Goal: Transaction & Acquisition: Purchase product/service

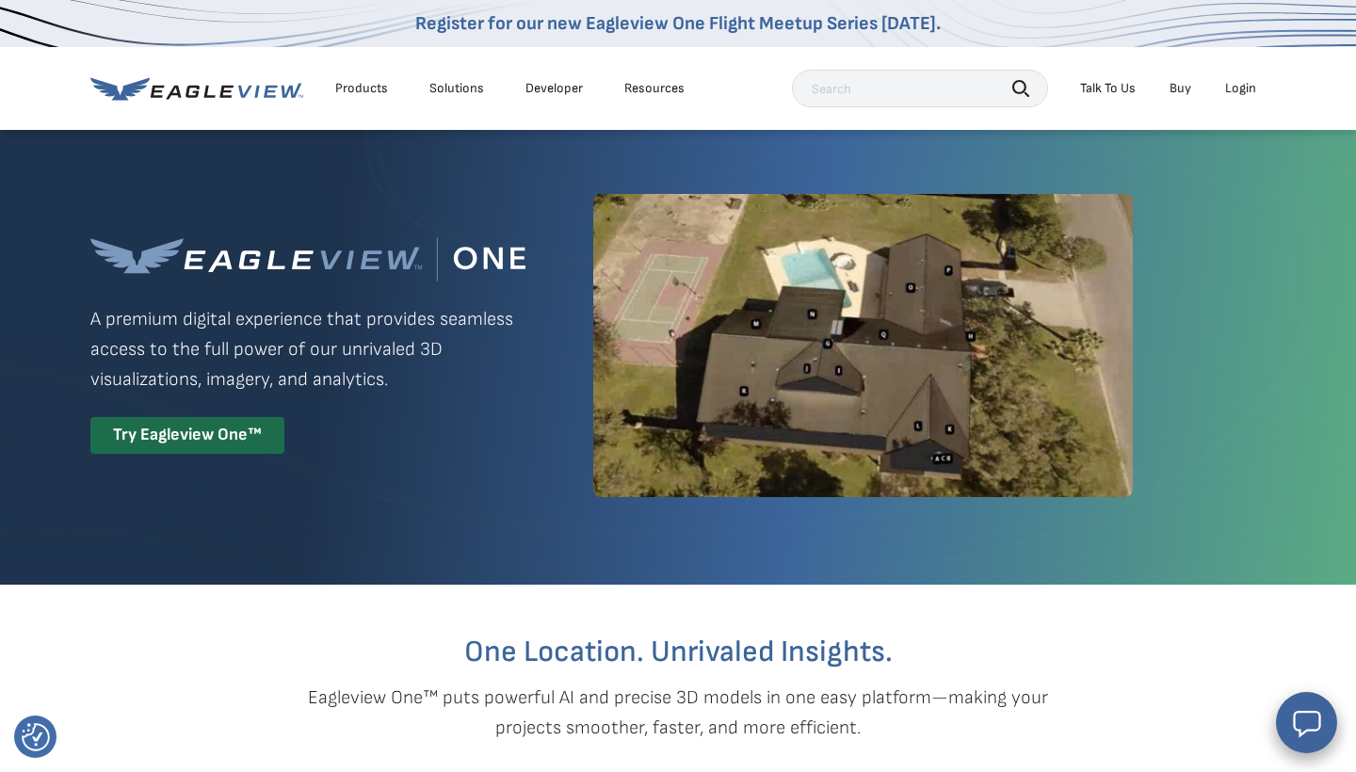
click at [1234, 95] on div "Login" at bounding box center [1240, 88] width 31 height 17
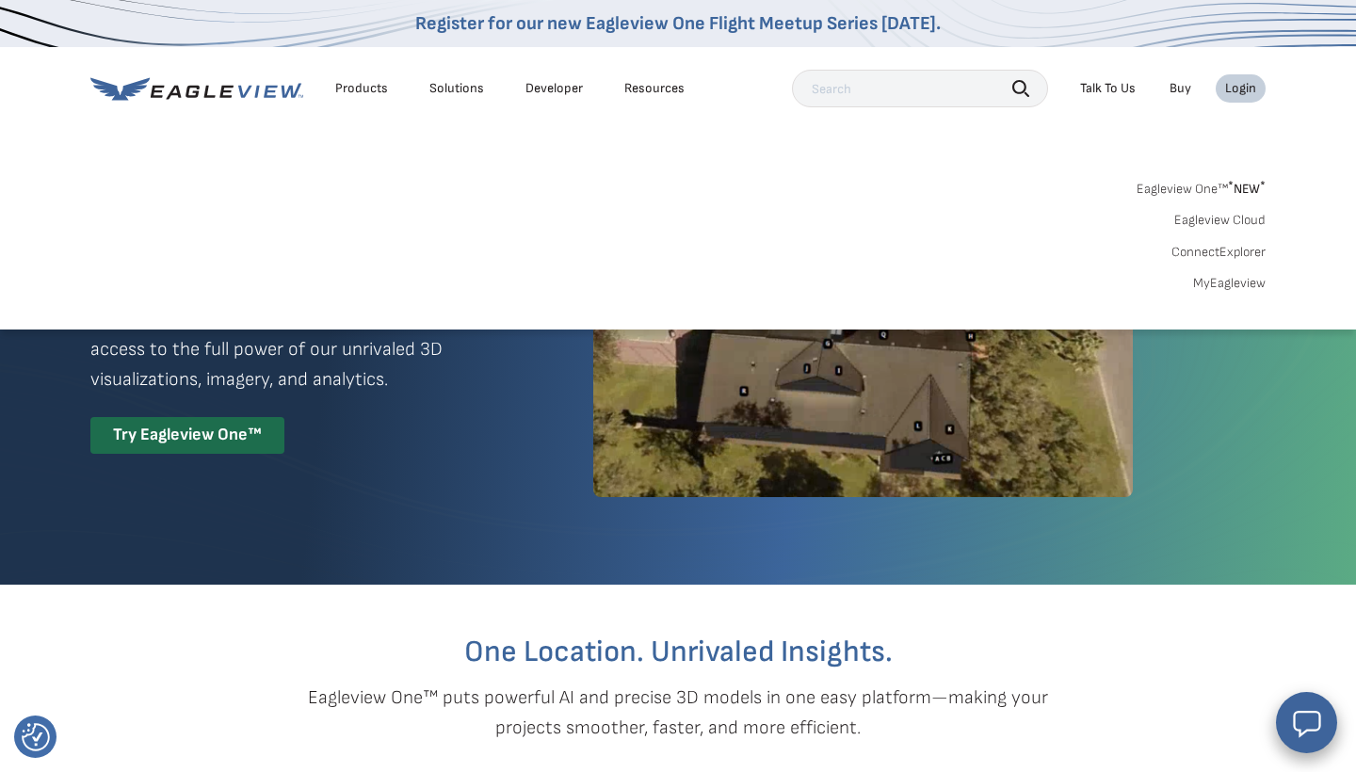
click at [1256, 275] on link "MyEagleview" at bounding box center [1229, 283] width 73 height 17
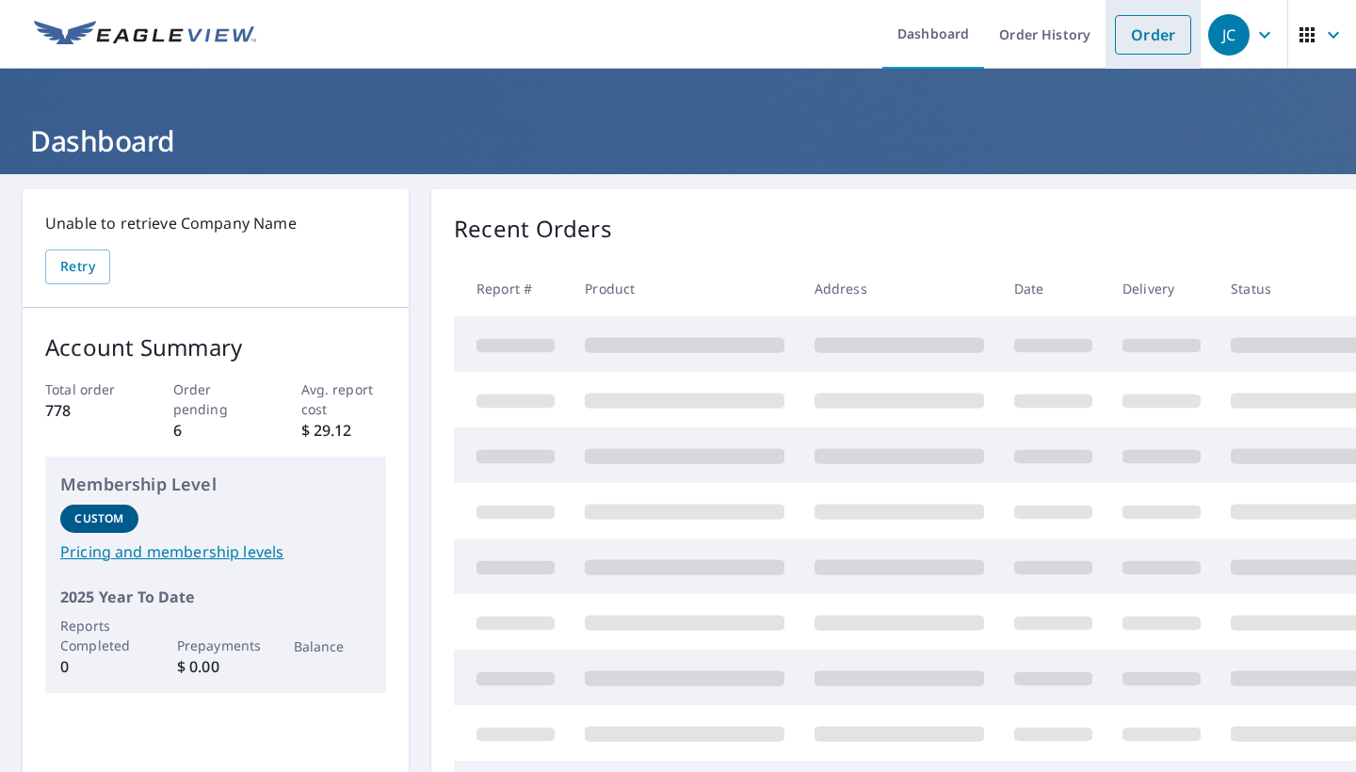
click at [1165, 36] on link "Order" at bounding box center [1153, 35] width 76 height 40
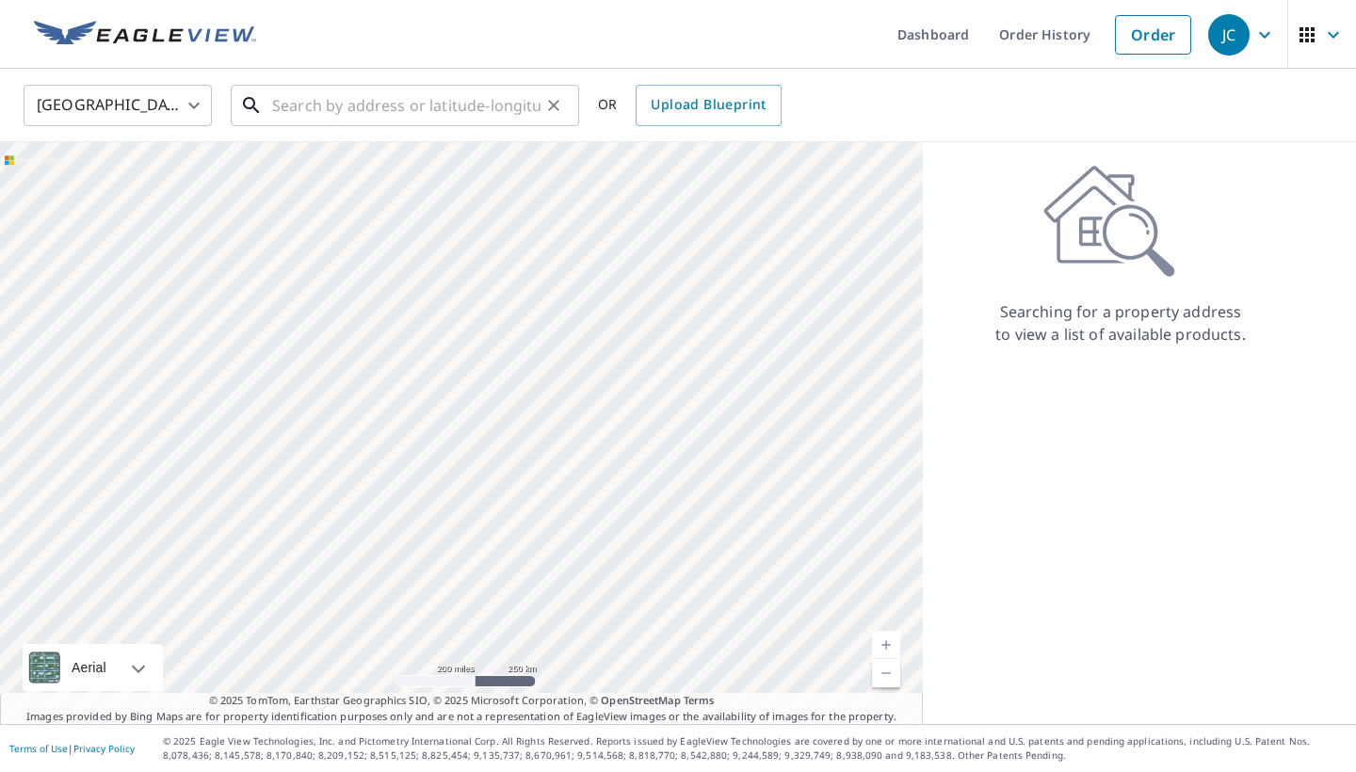
click at [286, 106] on input "text" at bounding box center [406, 105] width 268 height 53
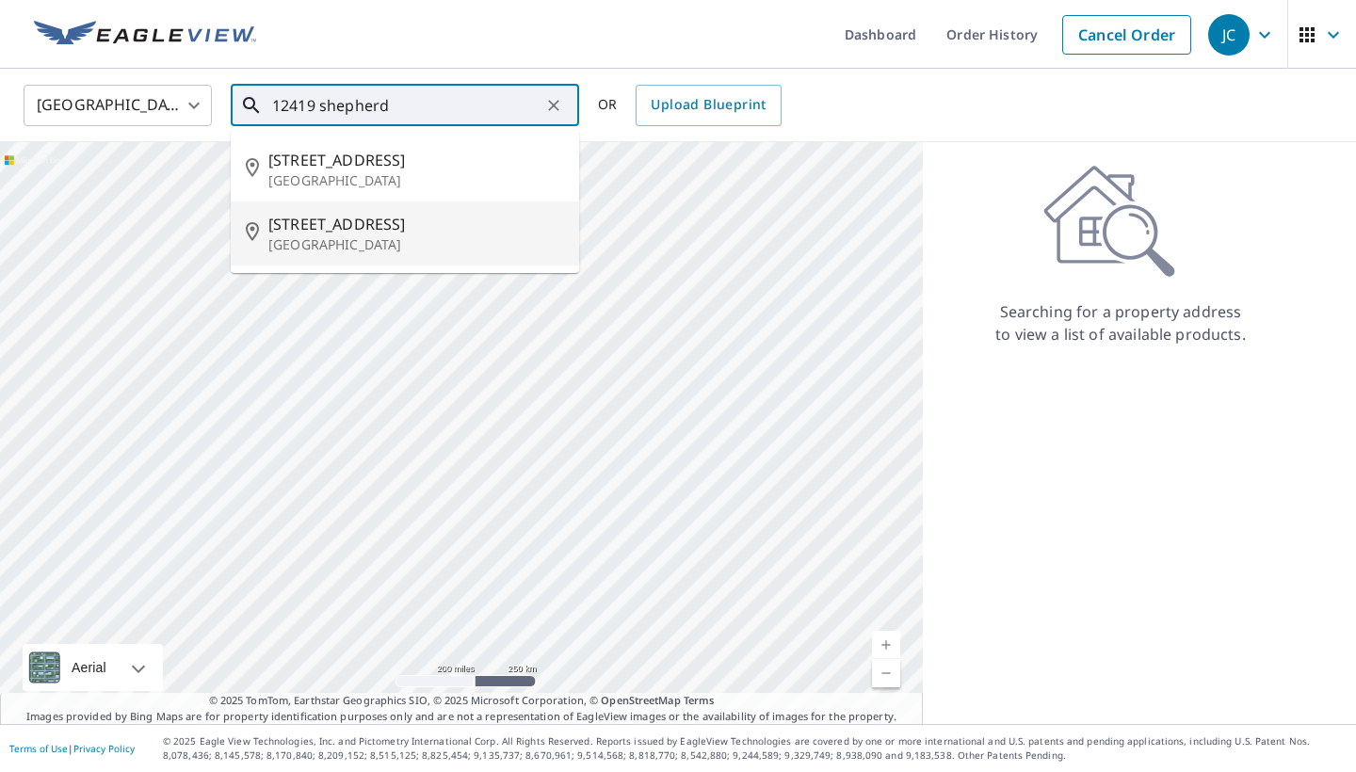
click at [288, 236] on p "Houston, TX 77077" at bounding box center [416, 244] width 296 height 19
type input "12419 Shepherds Ridge Dr Houston, TX 77077"
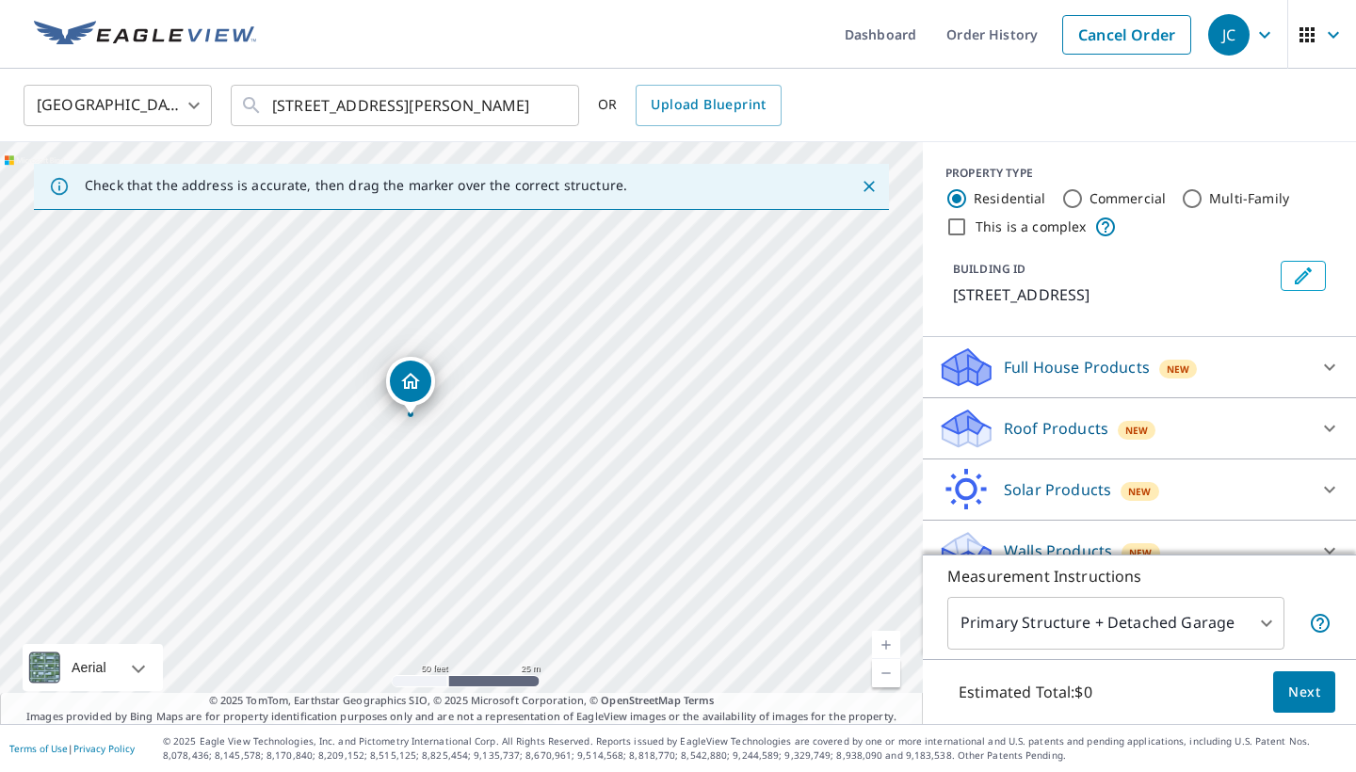
drag, startPoint x: 397, startPoint y: 356, endPoint x: 409, endPoint y: 378, distance: 24.4
click at [1326, 432] on icon at bounding box center [1329, 429] width 11 height 7
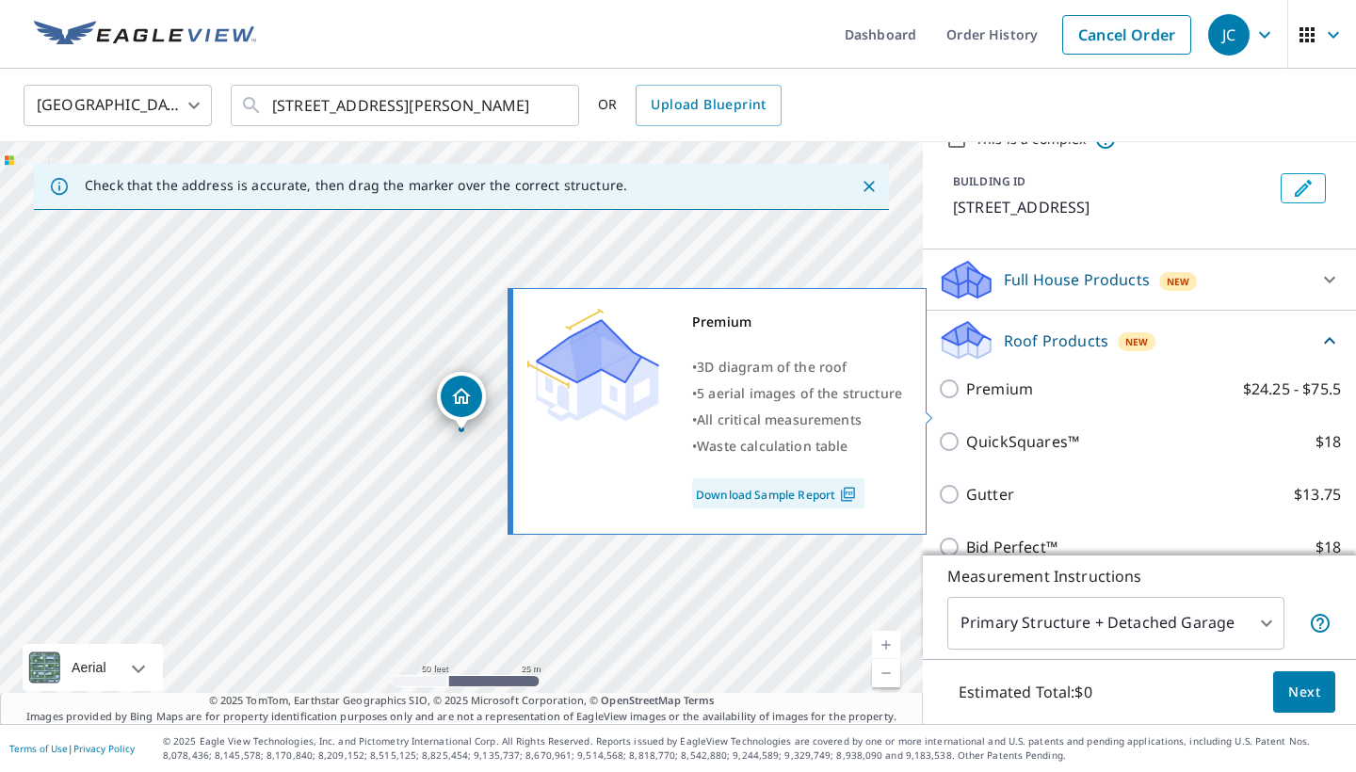
scroll to position [99, 0]
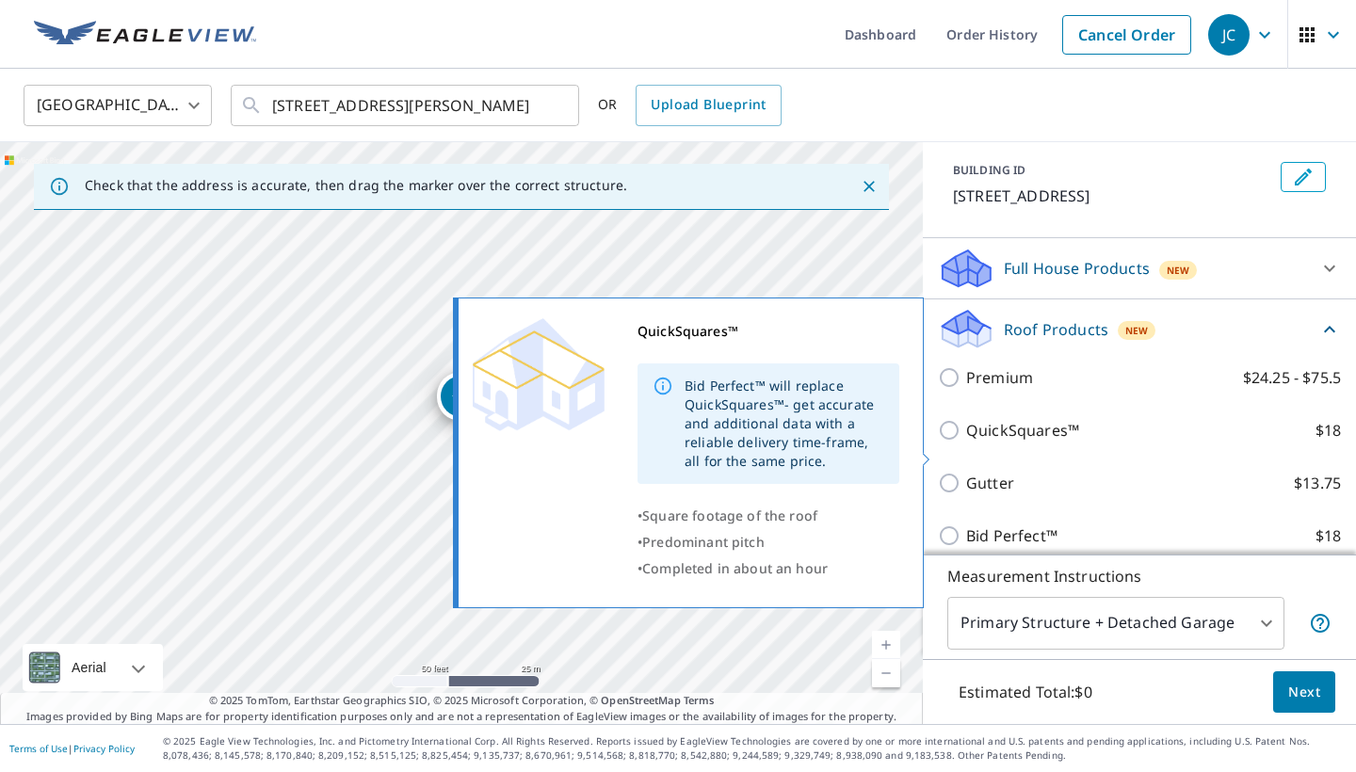
click at [958, 442] on input "QuickSquares™ $18" at bounding box center [952, 430] width 28 height 23
checkbox input "true"
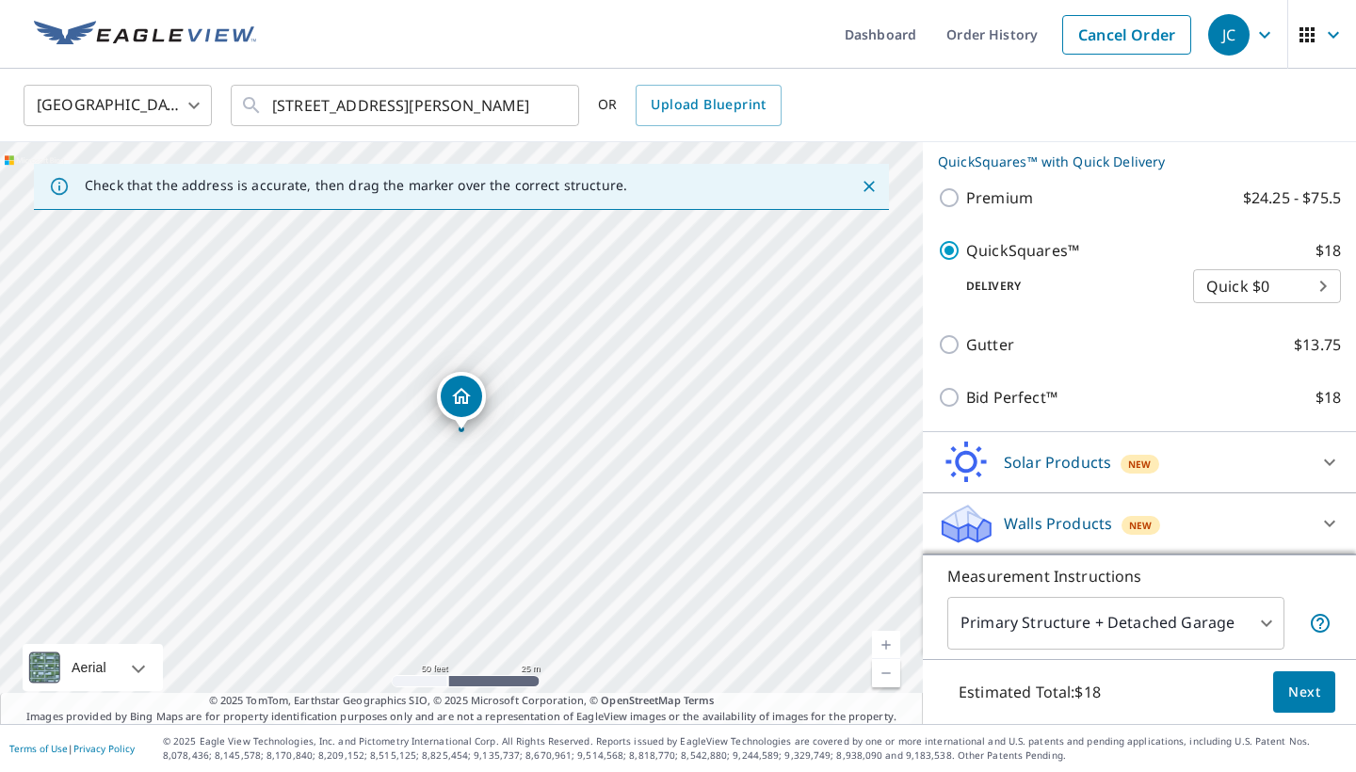
scroll to position [331, 0]
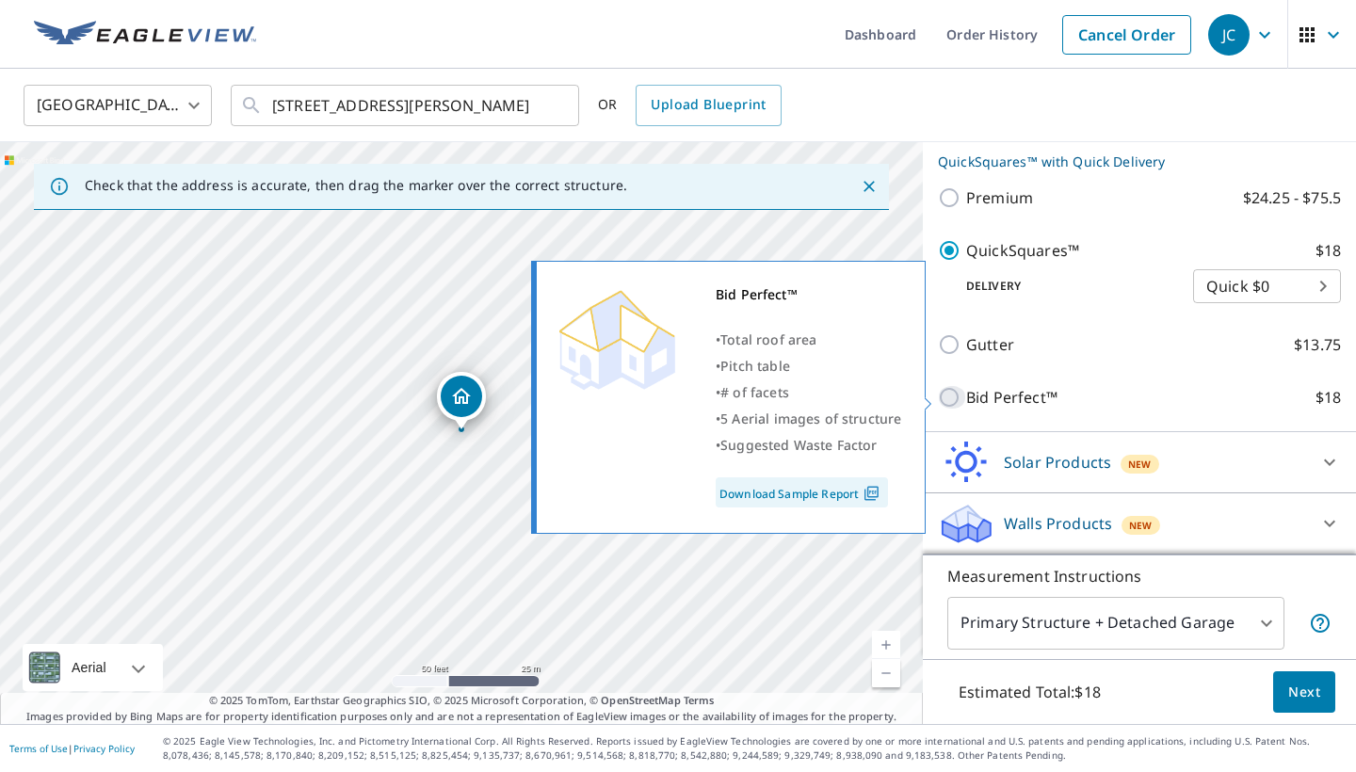
click at [949, 397] on input "Bid Perfect™ $18" at bounding box center [952, 397] width 28 height 23
checkbox input "true"
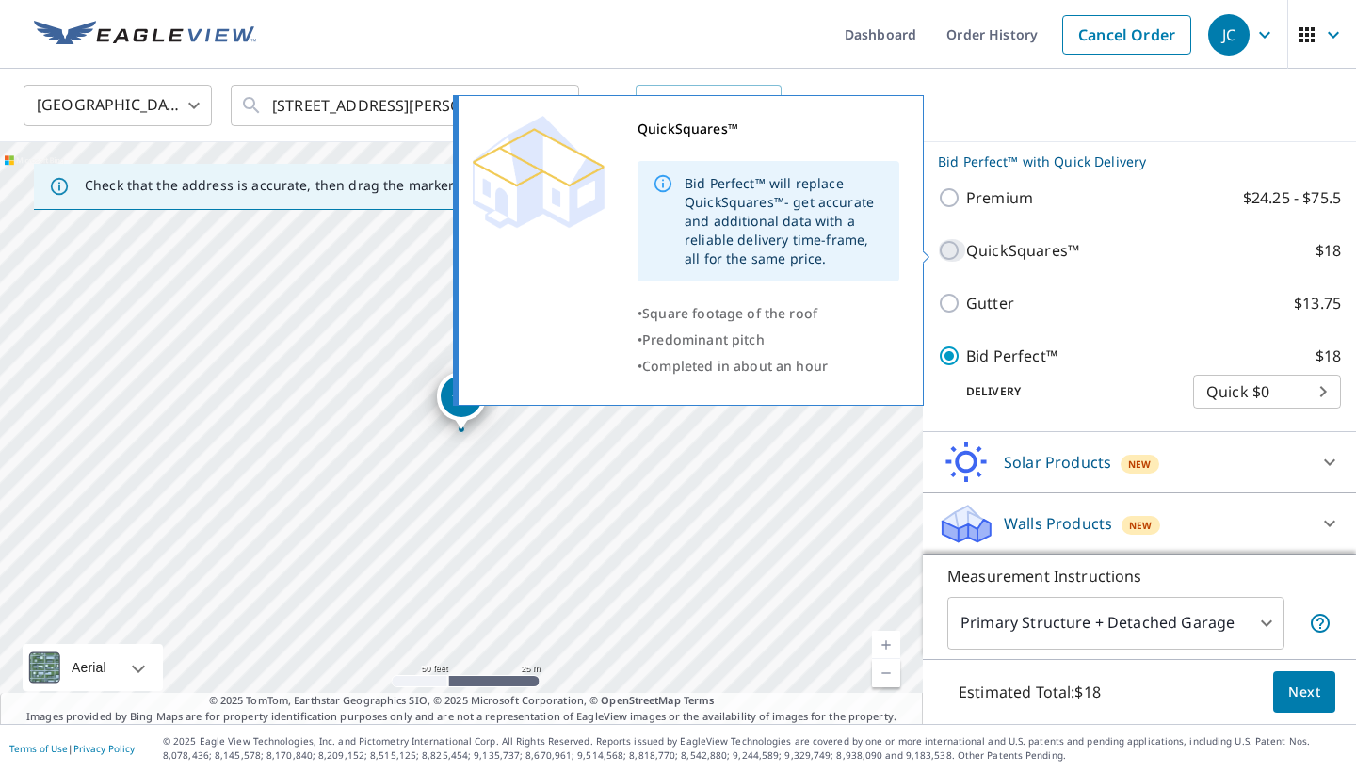
click at [957, 244] on input "QuickSquares™ $18" at bounding box center [952, 250] width 28 height 23
checkbox input "true"
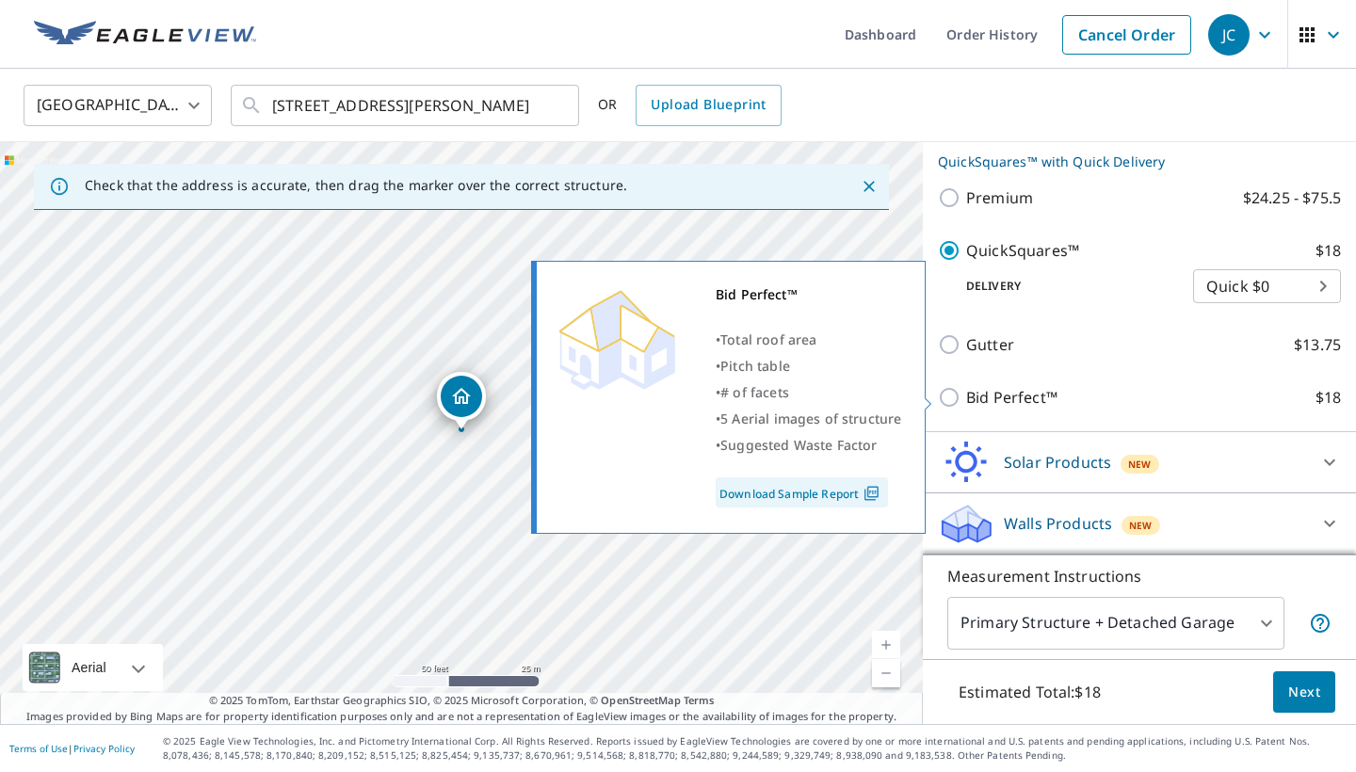
click at [951, 399] on input "Bid Perfect™ $18" at bounding box center [952, 397] width 28 height 23
checkbox input "true"
checkbox input "false"
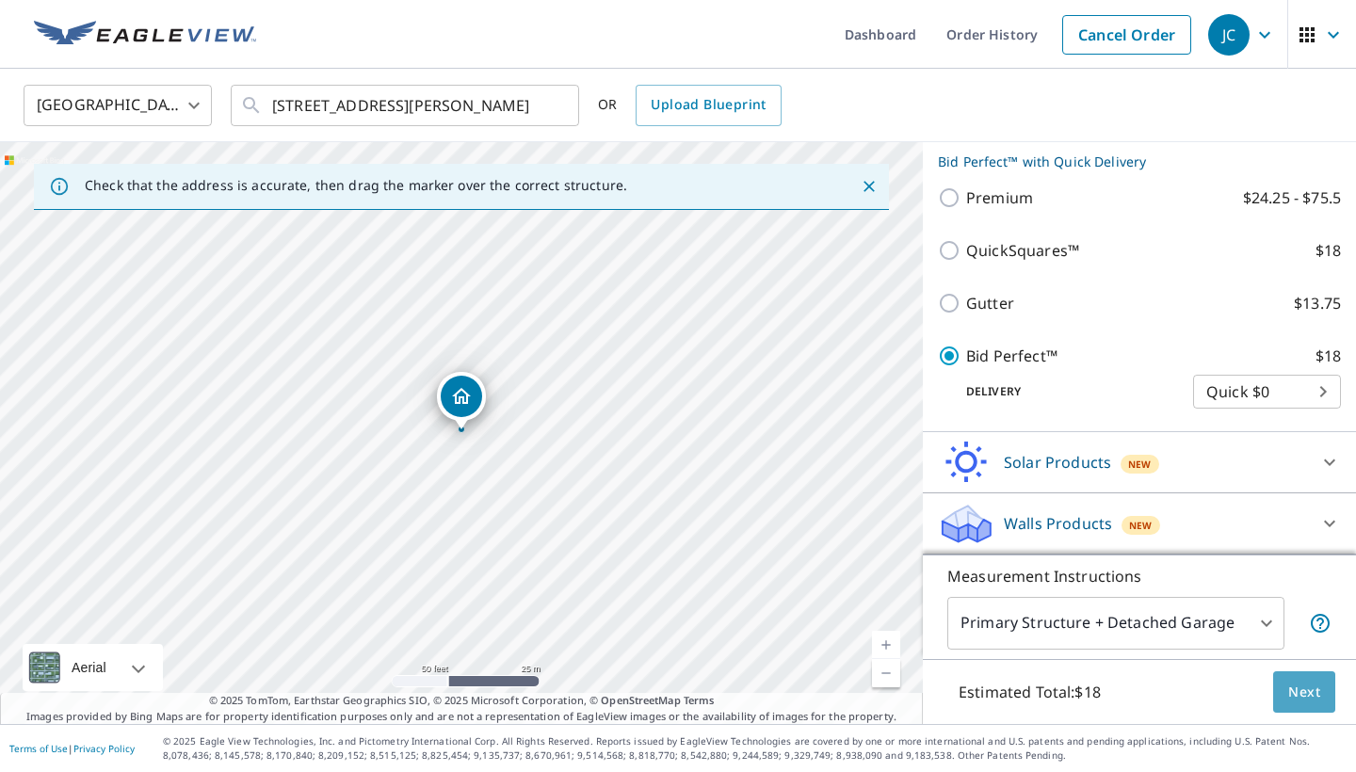
click at [1316, 690] on span "Next" at bounding box center [1305, 693] width 32 height 24
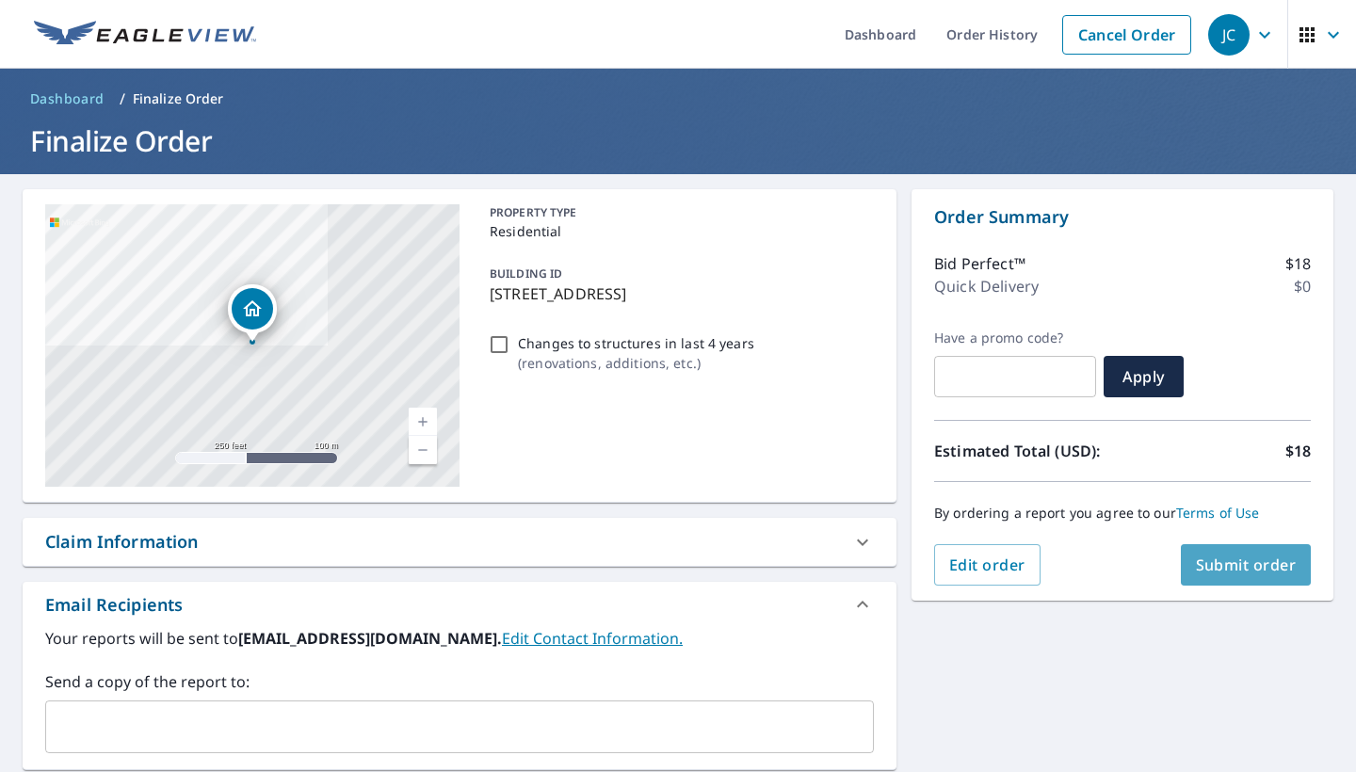
click at [1235, 565] on span "Submit order" at bounding box center [1246, 565] width 101 height 21
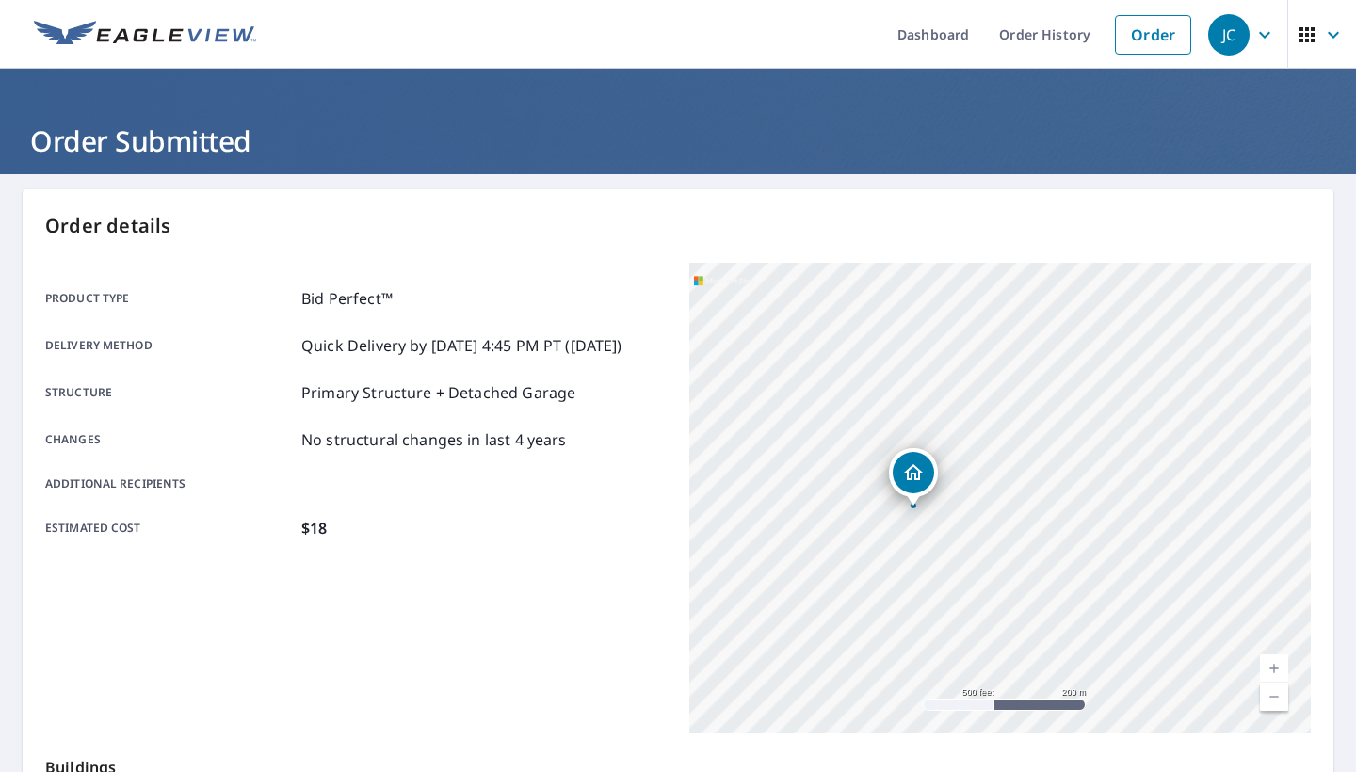
drag, startPoint x: 1162, startPoint y: 460, endPoint x: 999, endPoint y: 478, distance: 163.9
click at [999, 478] on div "12419 Shepherds Ridge Dr Houston, TX 77077" at bounding box center [1000, 498] width 622 height 471
drag, startPoint x: 927, startPoint y: 381, endPoint x: 914, endPoint y: 462, distance: 82.1
click at [915, 462] on div "12419 Shepherds Ridge Dr Houston, TX 77077" at bounding box center [1000, 498] width 622 height 471
drag, startPoint x: 879, startPoint y: 459, endPoint x: 876, endPoint y: 668, distance: 209.1
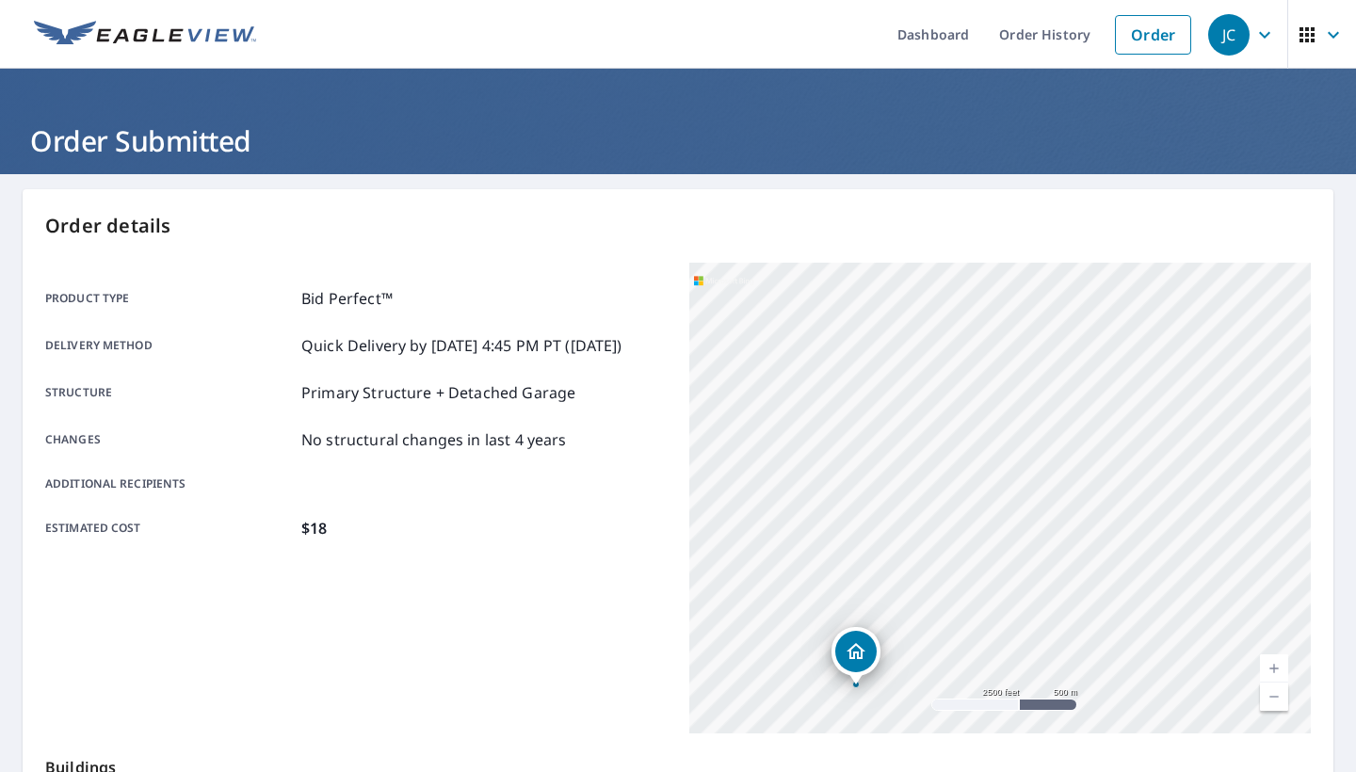
click at [876, 668] on div "12419 Shepherds Ridge Dr Houston, TX 77077" at bounding box center [856, 651] width 49 height 49
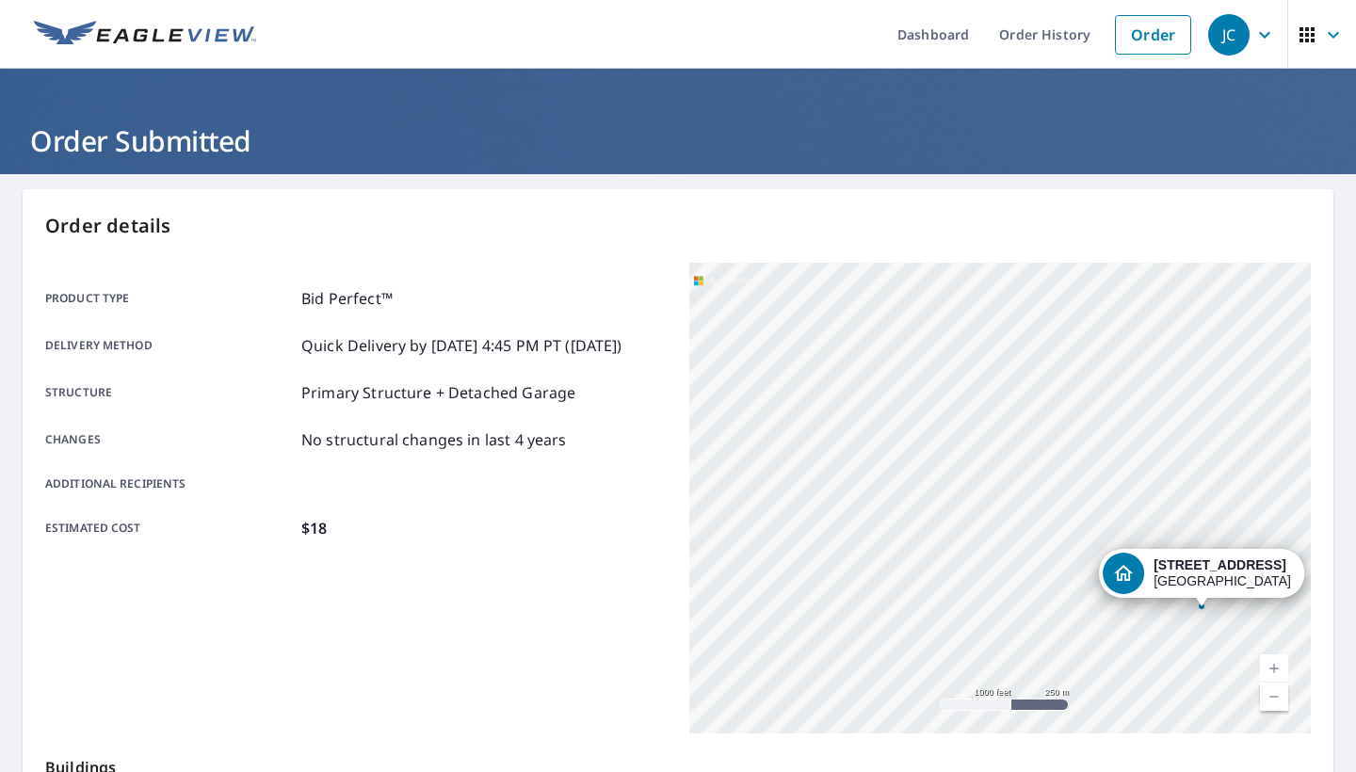
click at [998, 494] on div "12419 Shepherds Ridge Dr Houston, TX 77077" at bounding box center [1000, 498] width 622 height 471
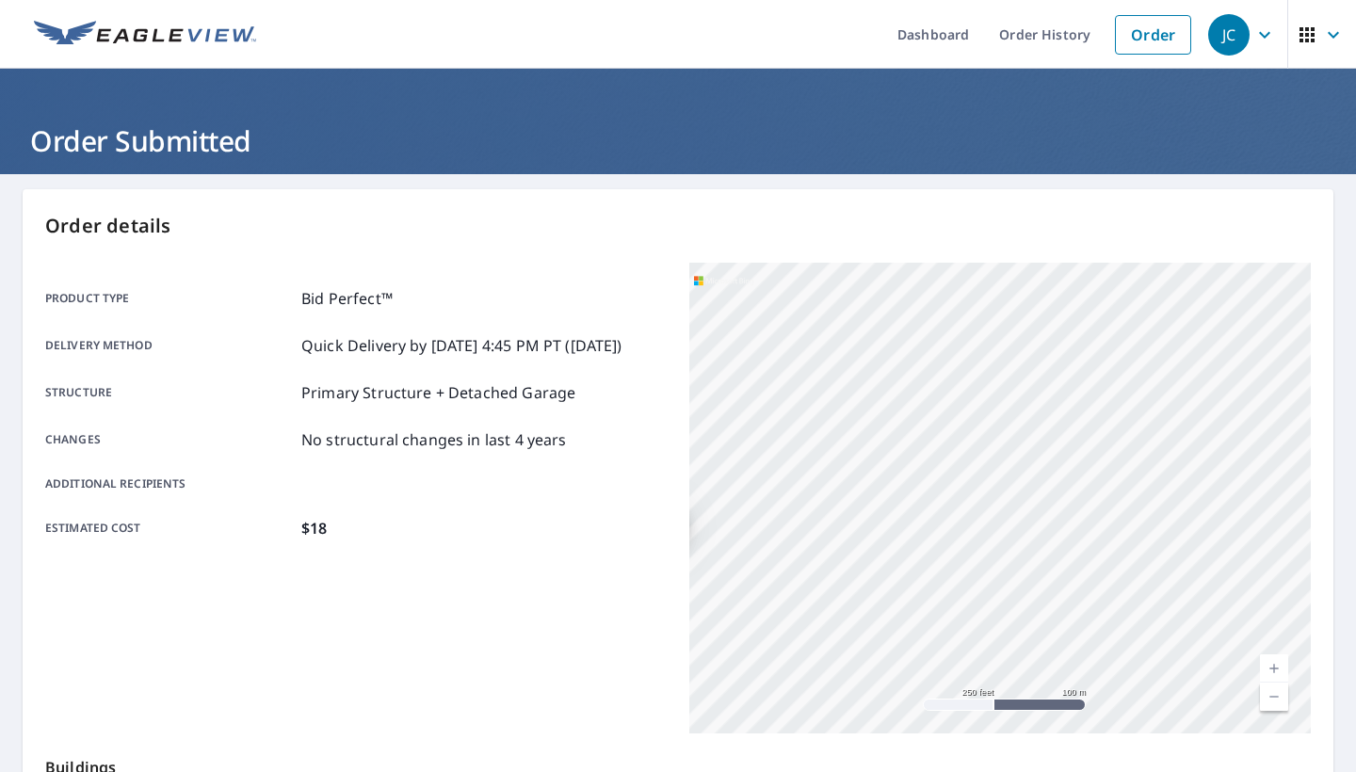
drag, startPoint x: 1038, startPoint y: 489, endPoint x: 602, endPoint y: 553, distance: 440.8
click at [602, 553] on div "Product type Bid Perfect™ Delivery method Quick Delivery by 10/9/2025 4:45 PM P…" at bounding box center [678, 498] width 1266 height 471
click at [900, 522] on div "12419 Shepherds Ridge Dr Houston, TX 77077" at bounding box center [1000, 498] width 622 height 471
drag, startPoint x: 1006, startPoint y: 521, endPoint x: 568, endPoint y: 550, distance: 439.0
click at [568, 550] on div "Product type Bid Perfect™ Delivery method Quick Delivery by 10/9/2025 4:45 PM P…" at bounding box center [678, 498] width 1266 height 471
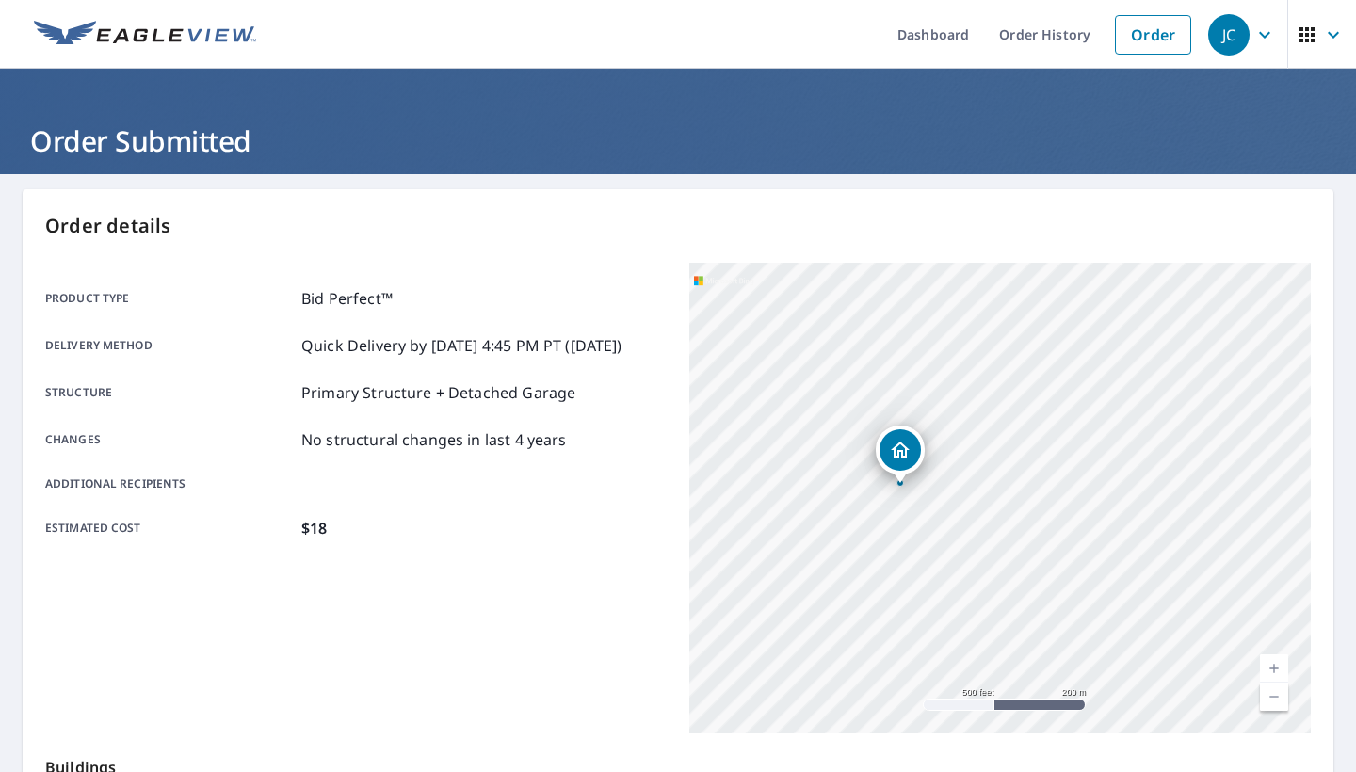
drag, startPoint x: 1166, startPoint y: 474, endPoint x: 843, endPoint y: 527, distance: 327.5
click at [843, 527] on div "12419 Shepherds Ridge Dr Houston, TX 77077" at bounding box center [1000, 498] width 622 height 471
drag, startPoint x: 1119, startPoint y: 483, endPoint x: 831, endPoint y: 710, distance: 366.9
click at [831, 710] on div "12419 Shepherds Ridge Dr Houston, TX 77077" at bounding box center [1000, 498] width 622 height 471
drag, startPoint x: 1086, startPoint y: 533, endPoint x: 722, endPoint y: 597, distance: 370.1
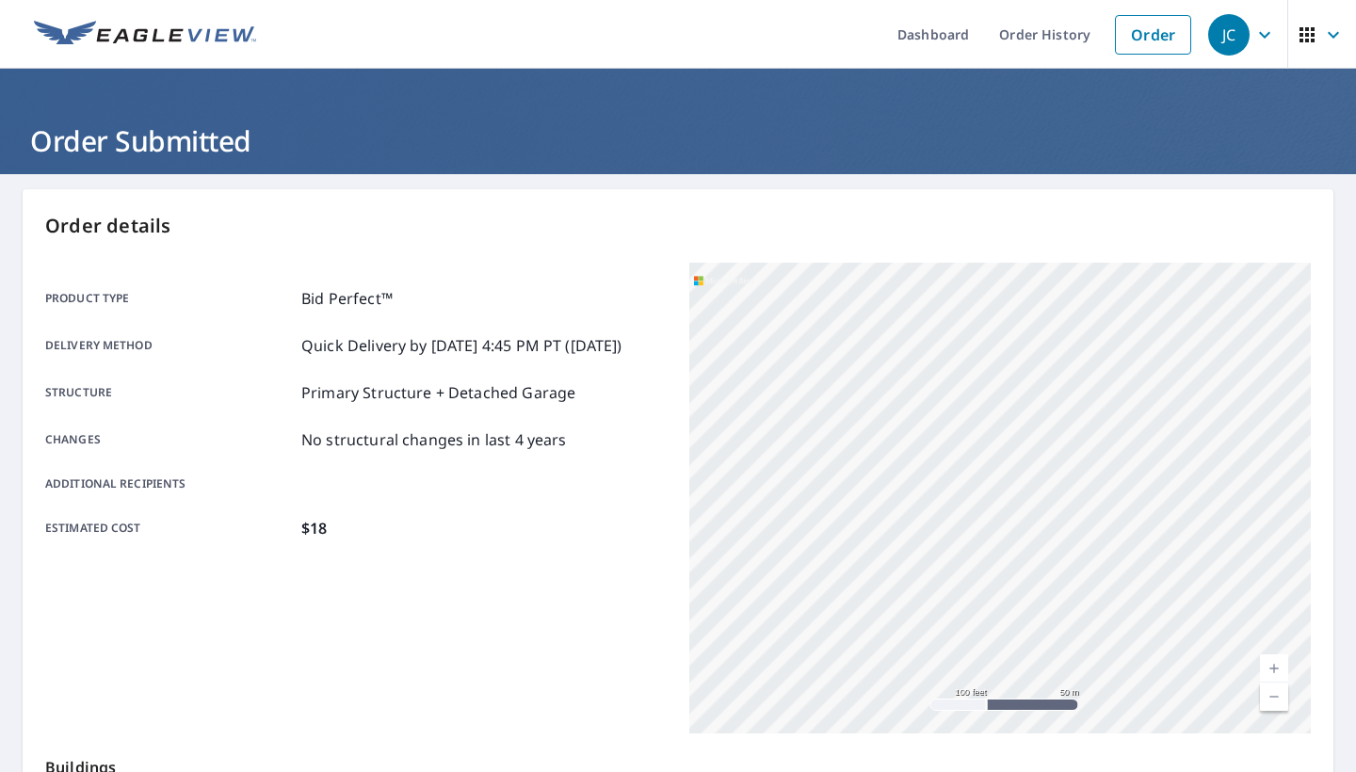
click at [722, 597] on div "12419 Shepherds Ridge Dr Houston, TX 77077" at bounding box center [1000, 498] width 622 height 471
